Goal: Find specific page/section: Find specific page/section

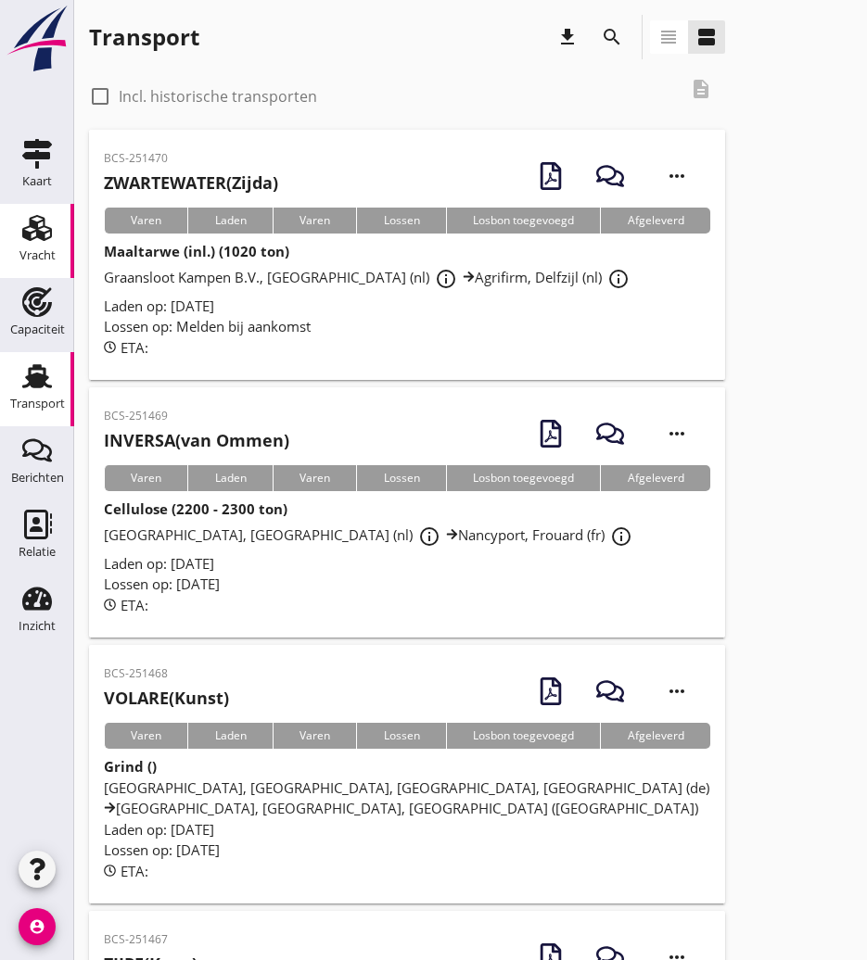
click at [46, 259] on div "Vracht" at bounding box center [37, 255] width 36 height 12
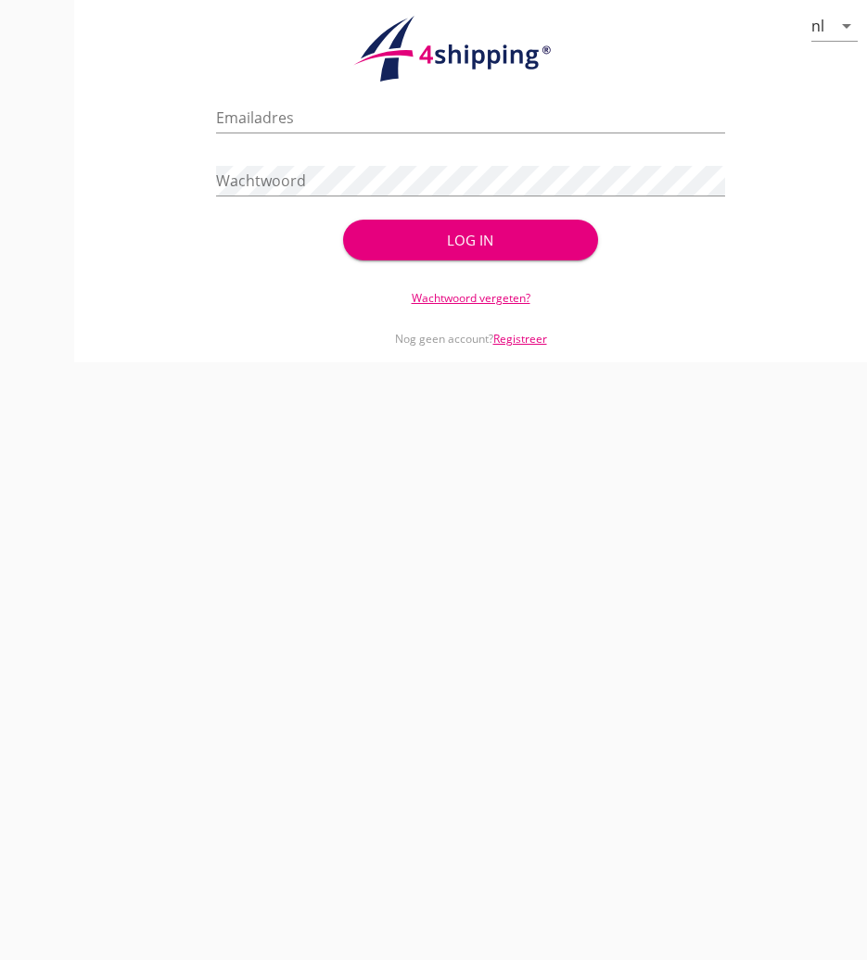
type input "[PERSON_NAME][EMAIL_ADDRESS][DOMAIN_NAME]"
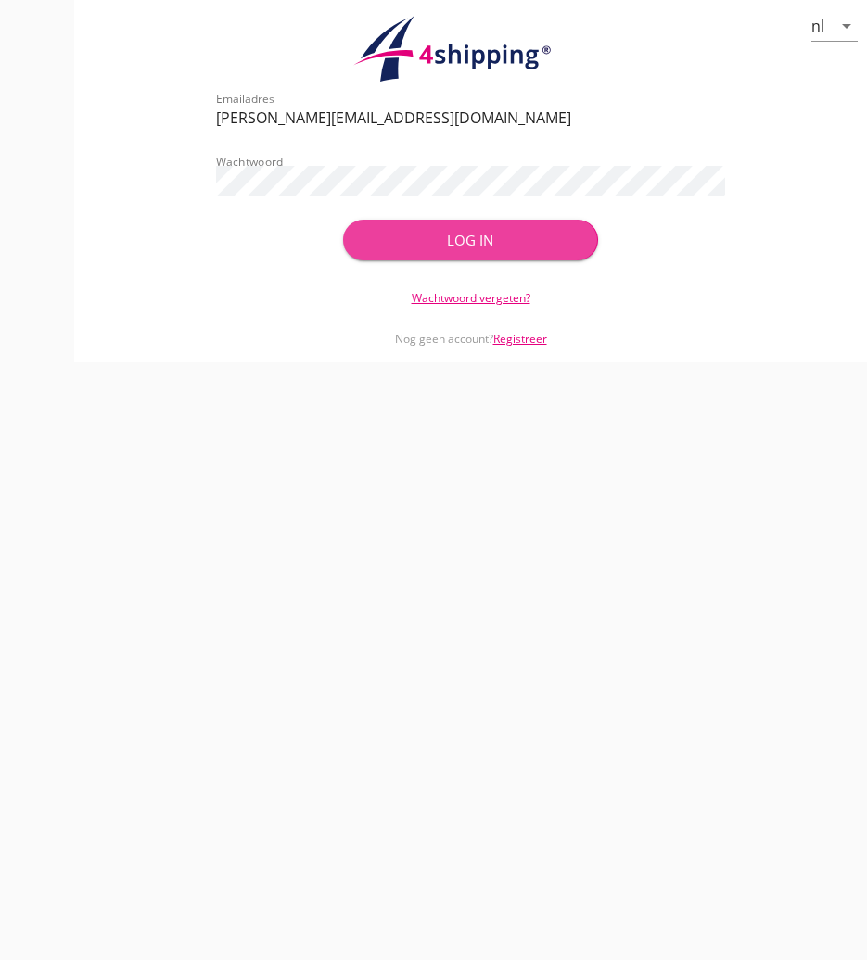
click at [430, 248] on div "Log in" at bounding box center [470, 240] width 195 height 21
